Goal: Find specific page/section: Find specific page/section

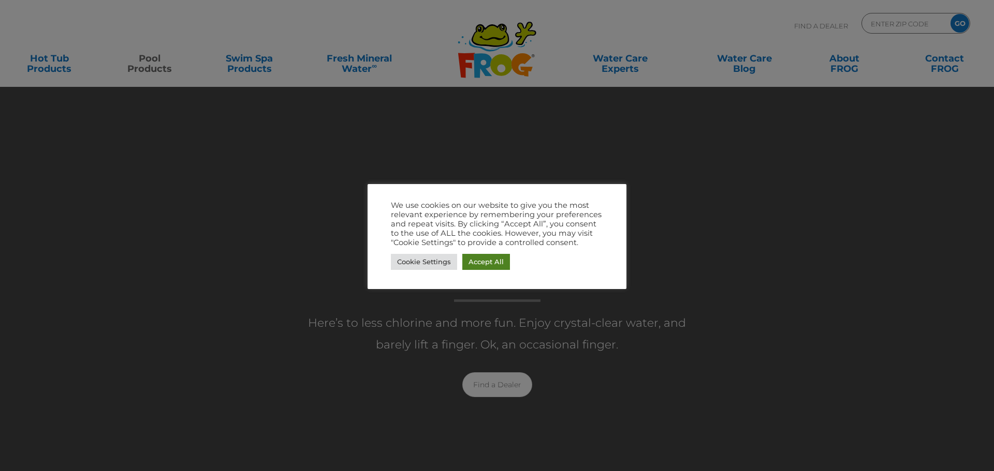
click at [485, 268] on link "Accept All" at bounding box center [486, 262] width 48 height 16
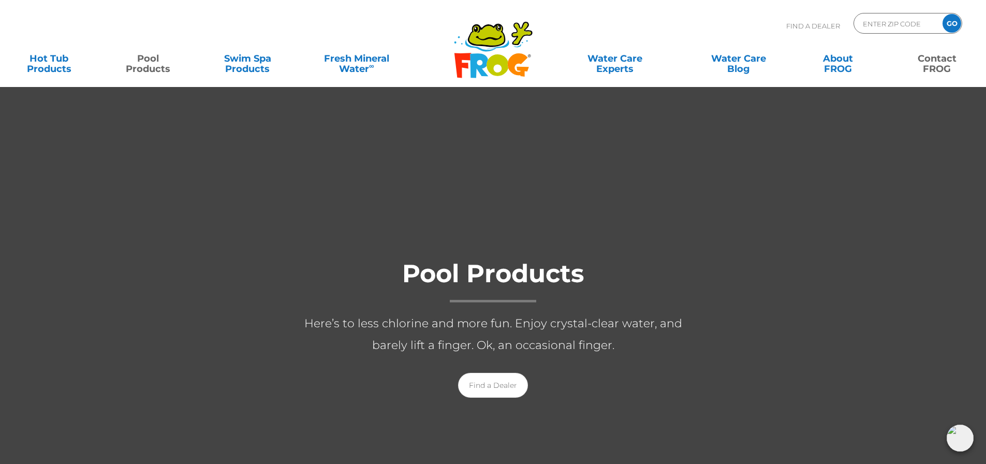
click at [937, 65] on link "Contact FROG" at bounding box center [936, 58] width 77 height 21
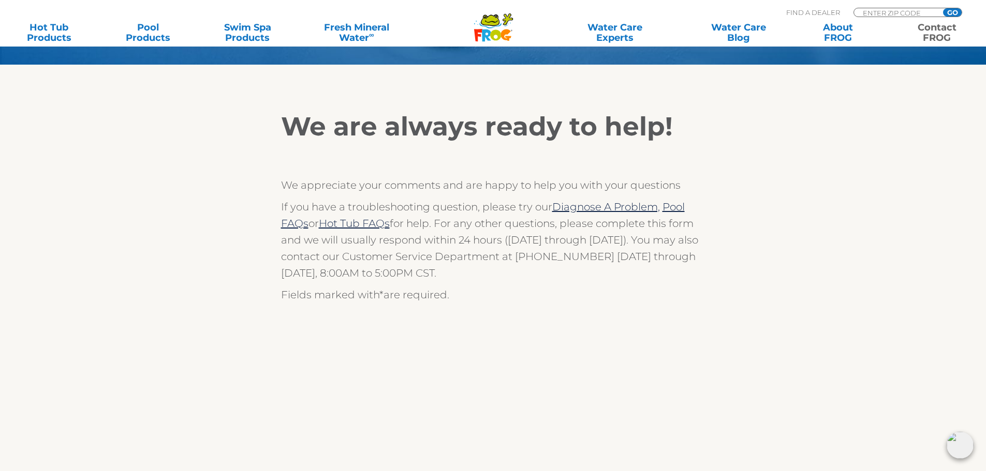
scroll to position [155, 0]
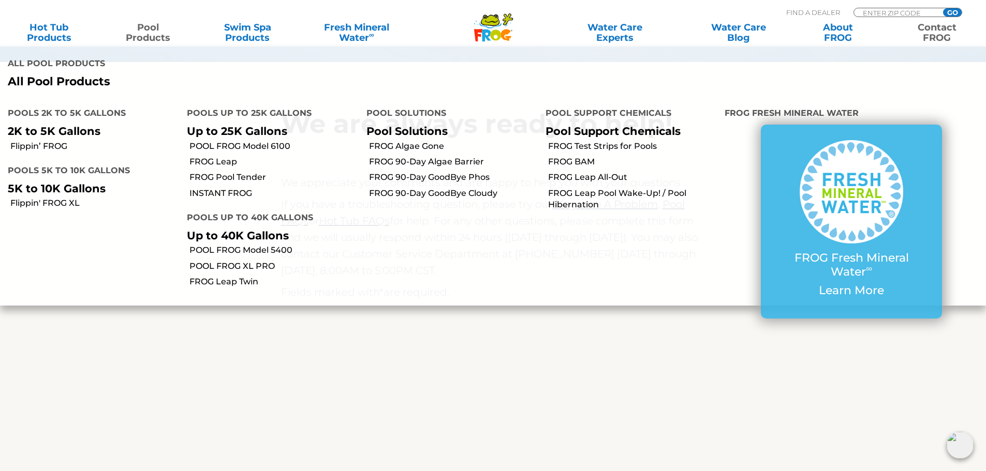
click at [149, 33] on link "Pool Products" at bounding box center [148, 32] width 77 height 21
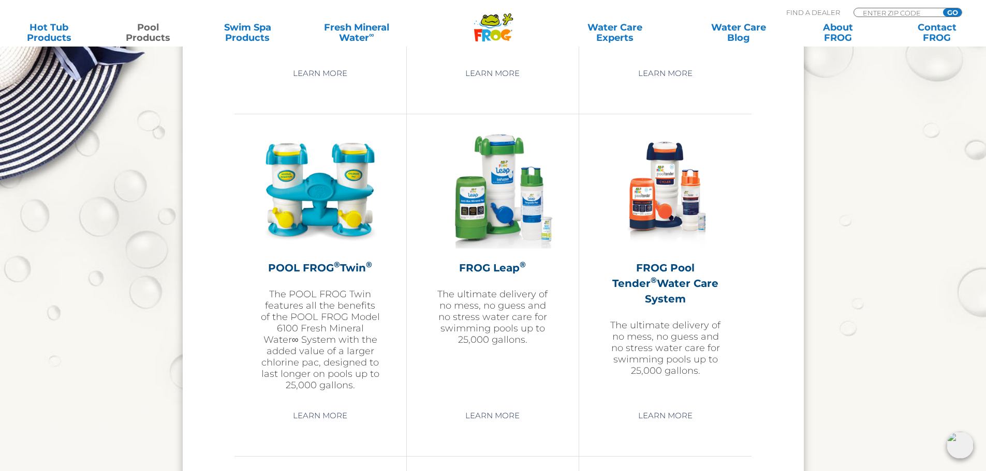
scroll to position [1811, 0]
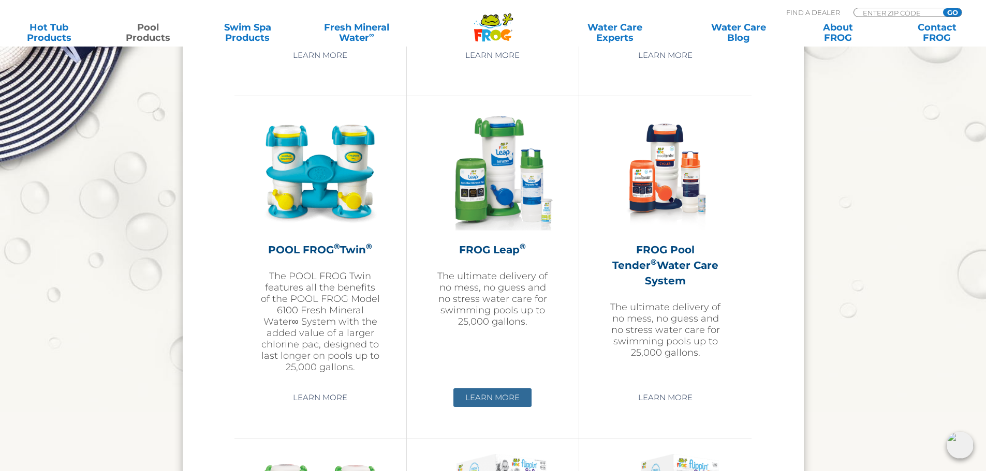
click at [493, 401] on link "Learn More" at bounding box center [492, 398] width 78 height 19
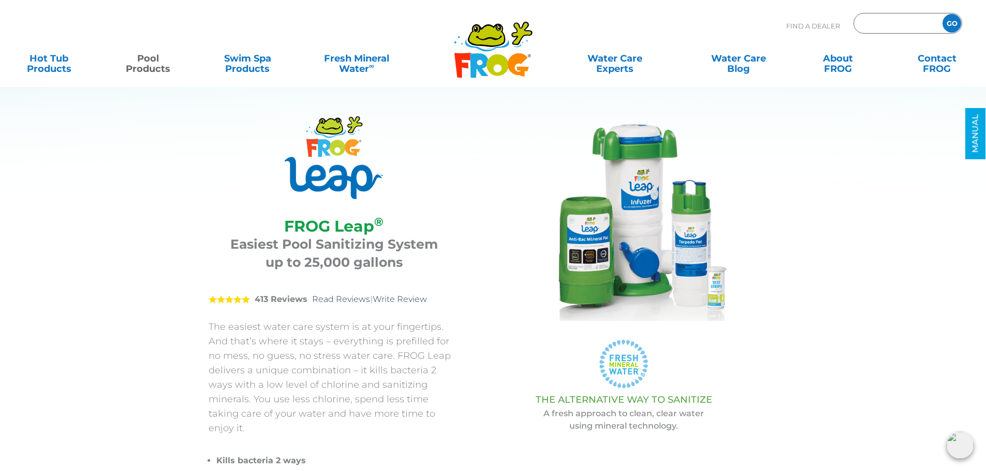
click at [883, 20] on input "Zip Code Form" at bounding box center [897, 23] width 70 height 15
type input "53189"
click at [952, 26] on input "GO" at bounding box center [951, 23] width 19 height 19
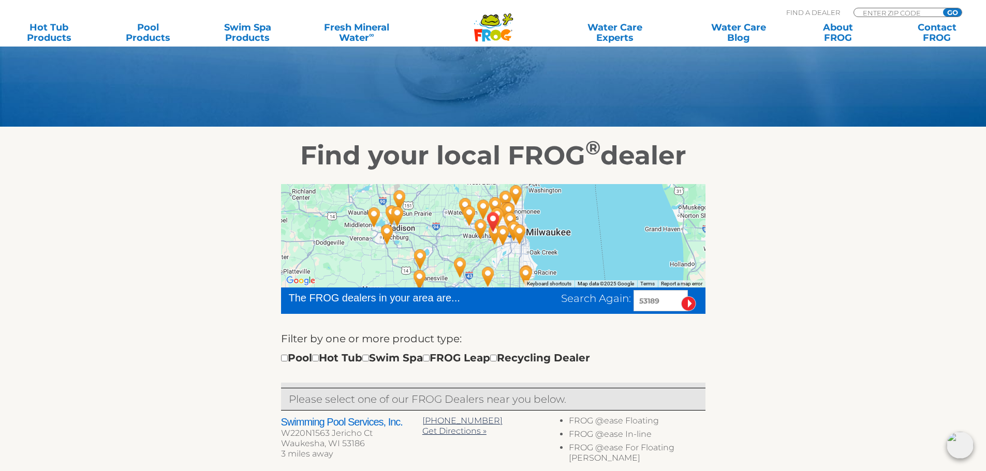
scroll to position [104, 0]
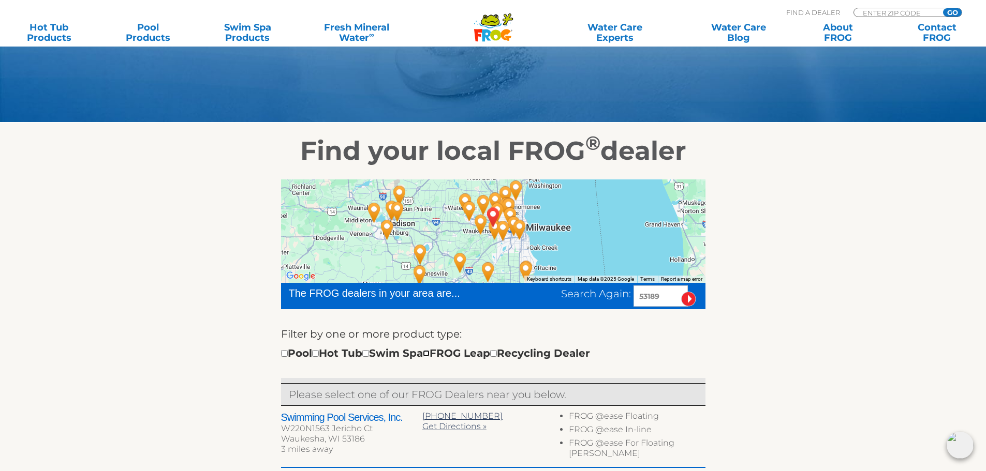
click at [430, 356] on input "checkbox" at bounding box center [426, 353] width 7 height 7
checkbox input "true"
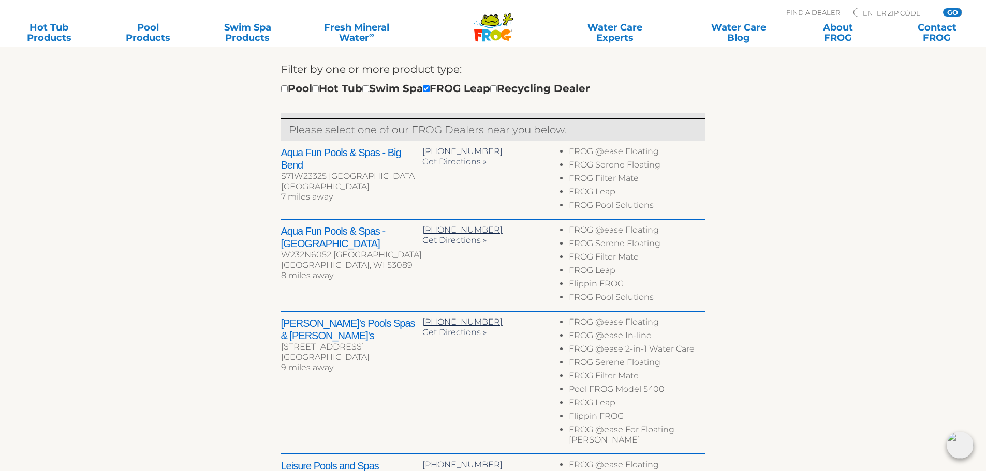
scroll to position [387, 0]
